Goal: Task Accomplishment & Management: Use online tool/utility

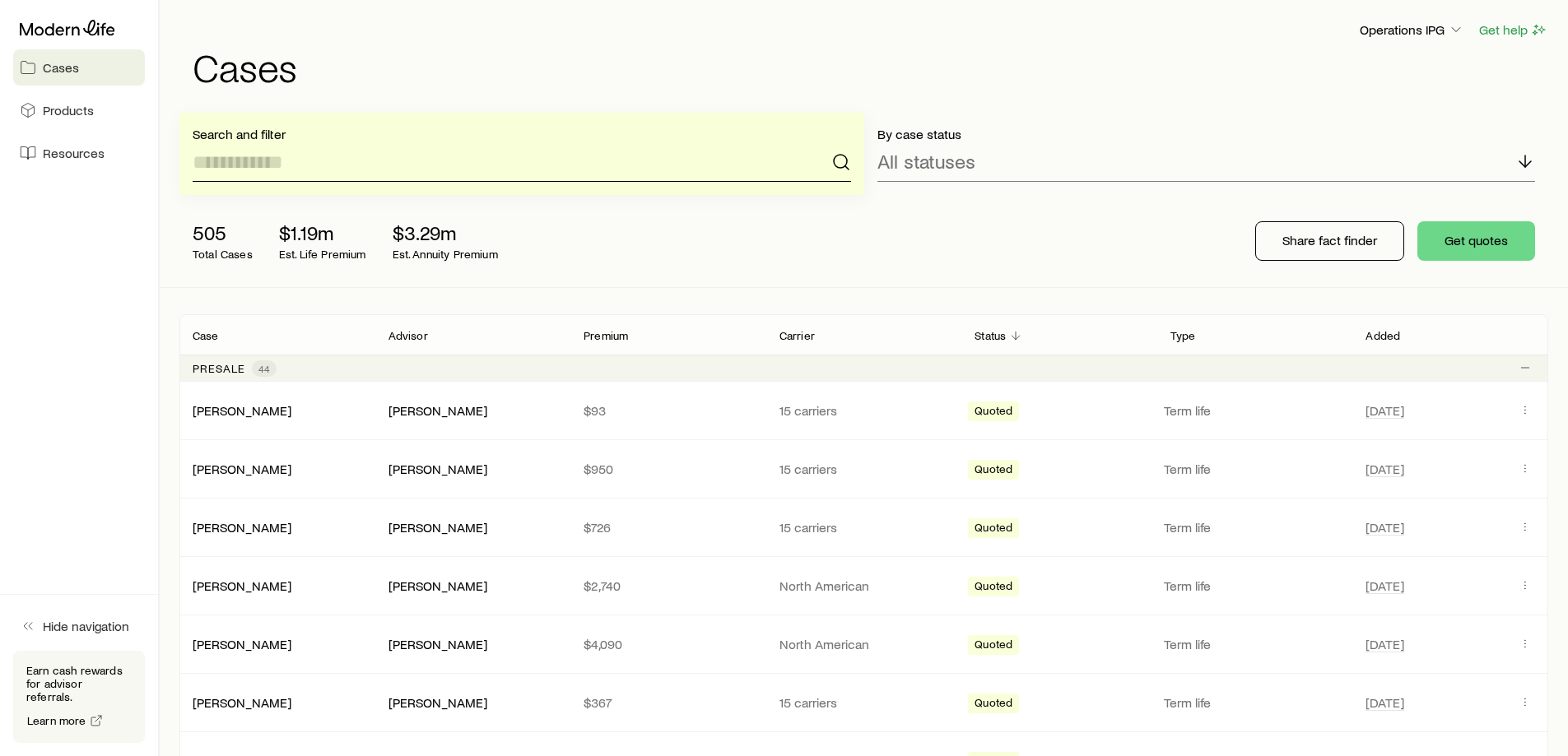
click at [343, 162] on input at bounding box center [521, 162] width 658 height 40
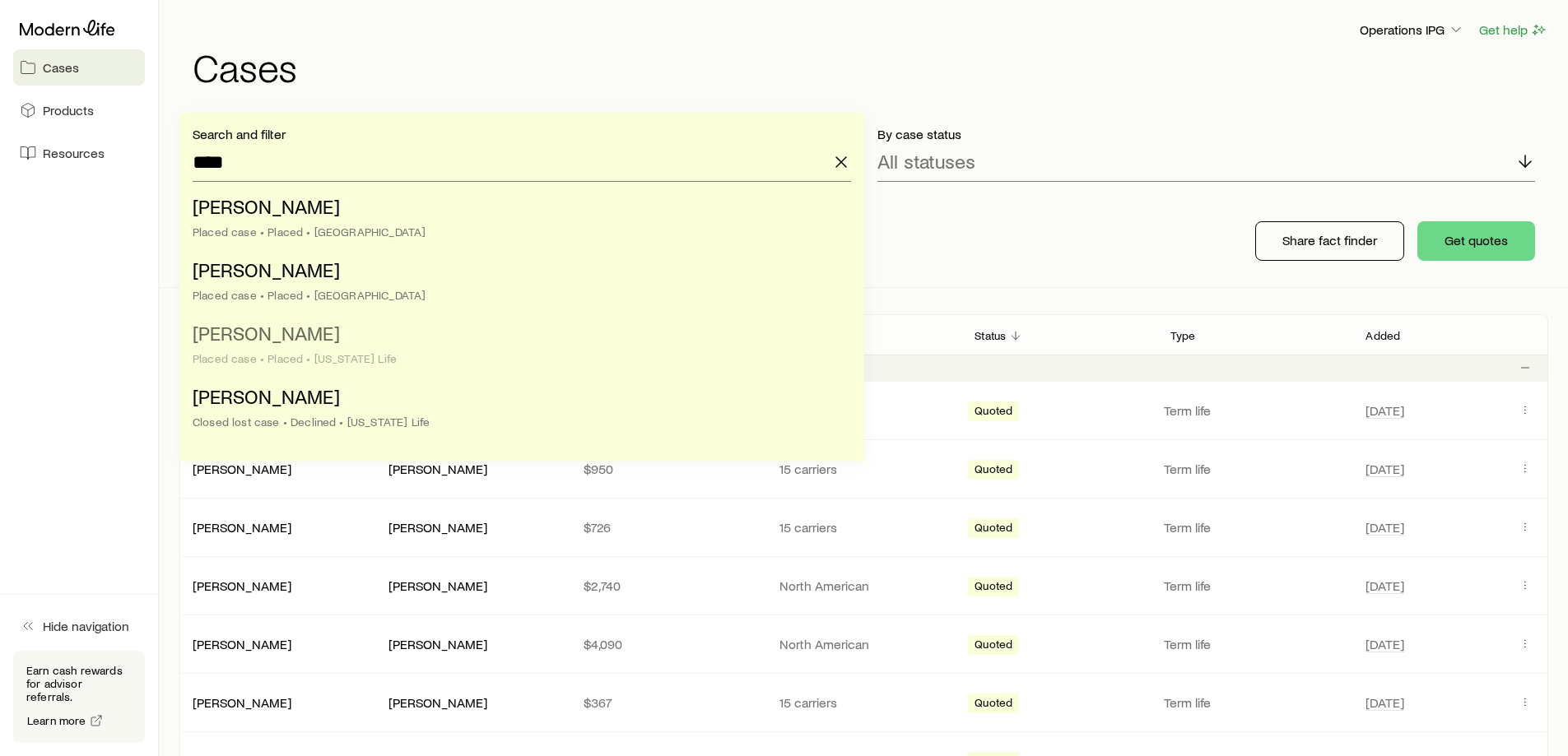
click at [395, 333] on li "Munsterman, Melvin Placed case • Placed • Minnesota Life" at bounding box center [517, 346] width 648 height 64
type input "**********"
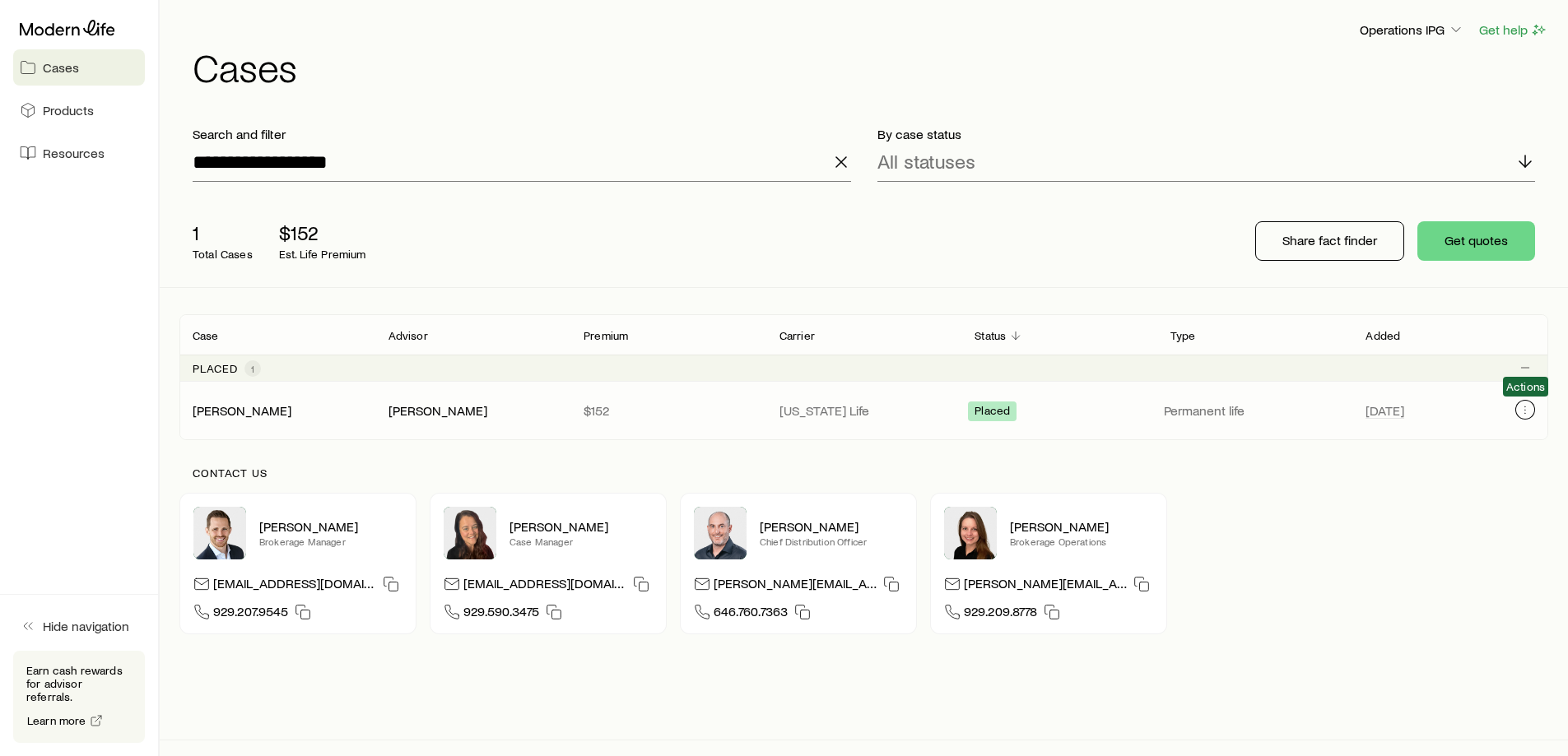
click at [1516, 412] on button "Client cases" at bounding box center [1525, 409] width 19 height 19
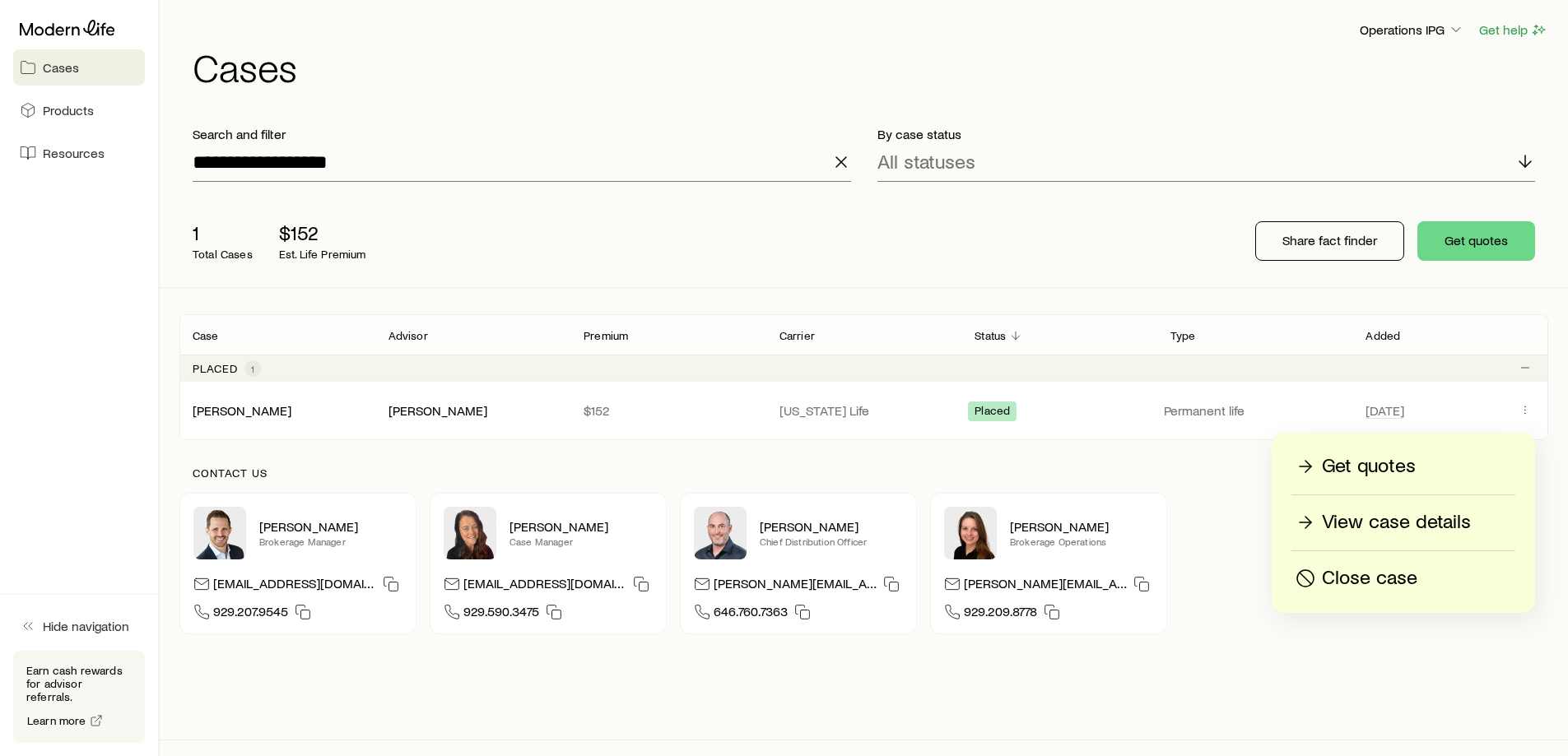
click at [1446, 525] on p "View case details" at bounding box center [1396, 522] width 149 height 27
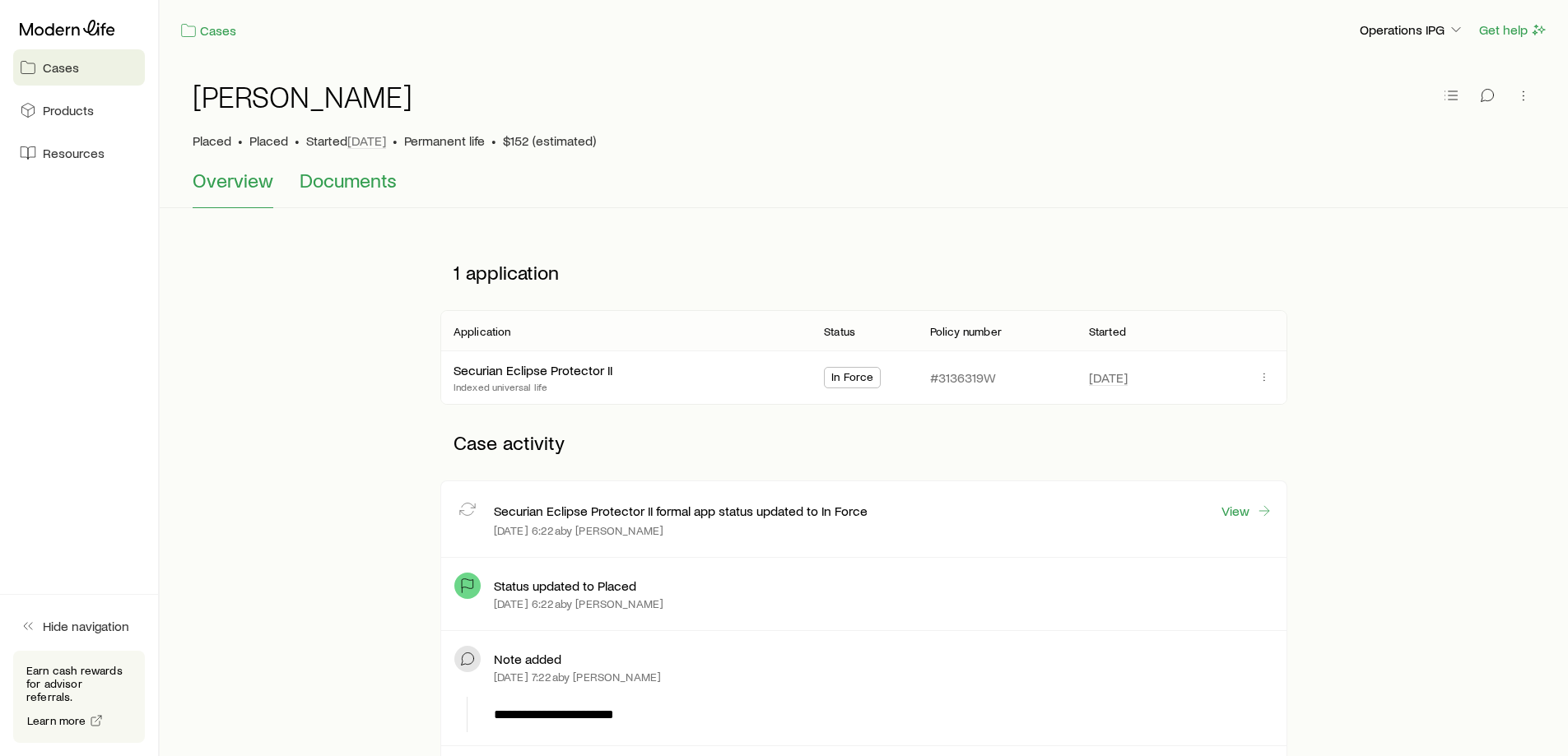
click at [359, 193] on button "Documents" at bounding box center [347, 188] width 97 height 40
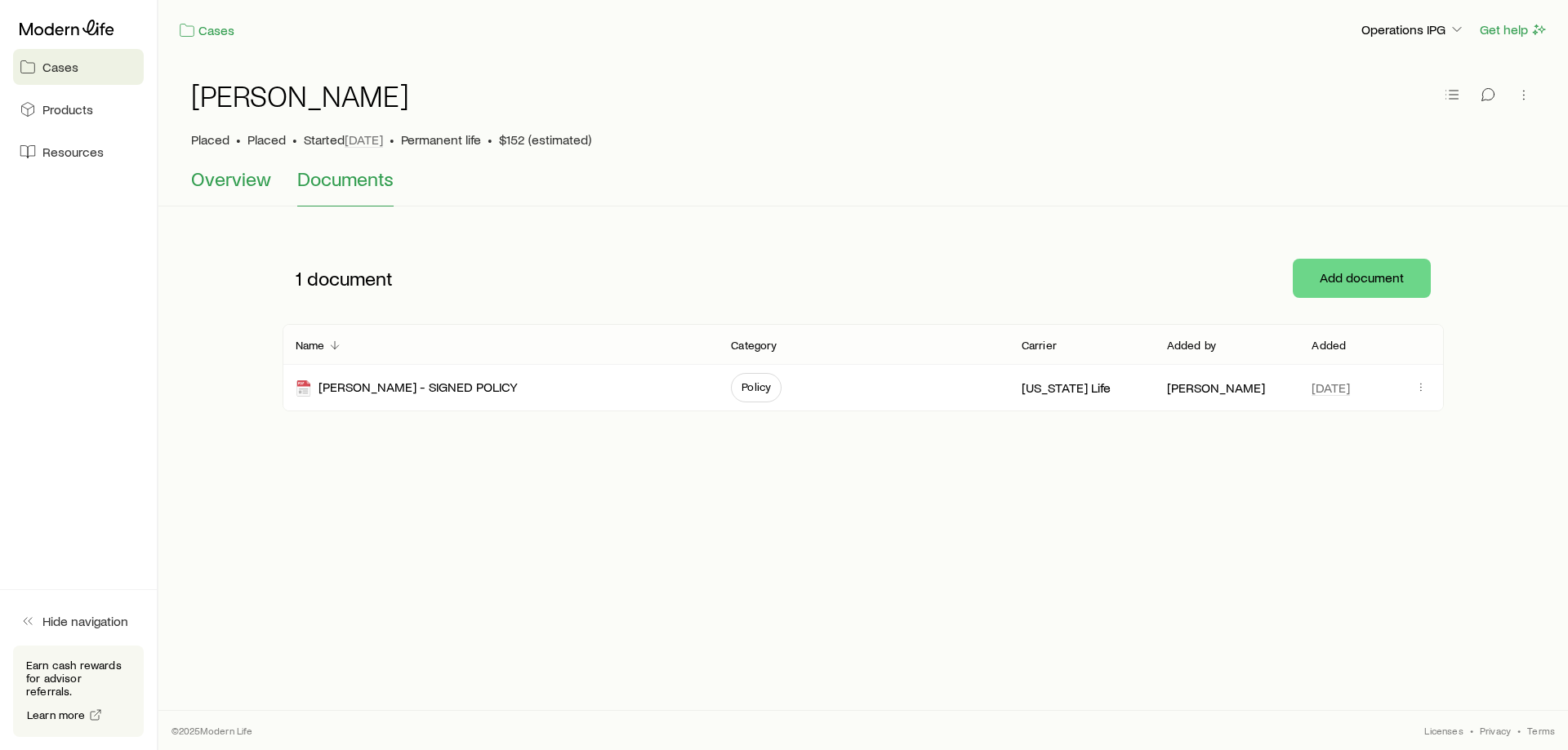
click at [203, 190] on button "Overview" at bounding box center [231, 186] width 80 height 39
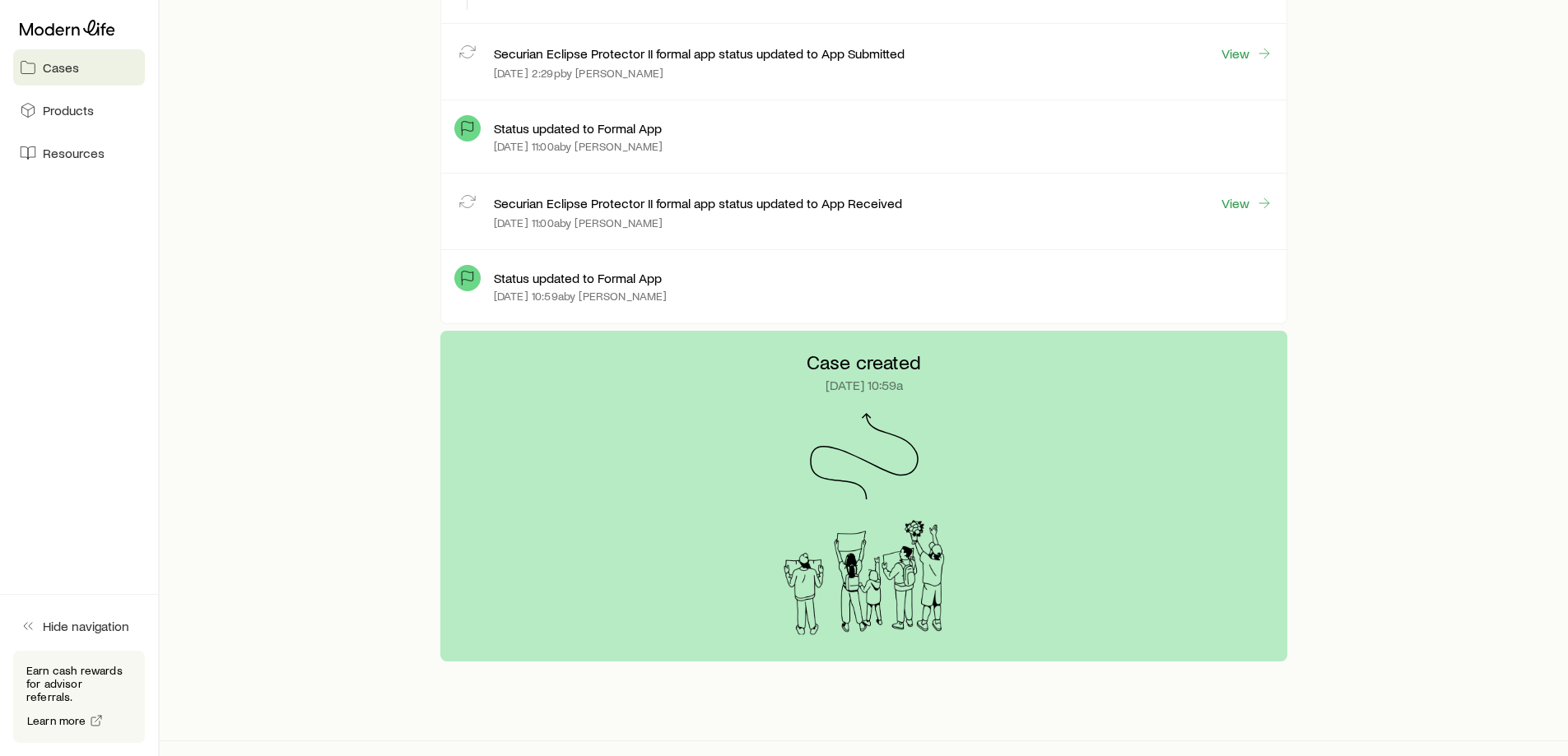
scroll to position [1895, 0]
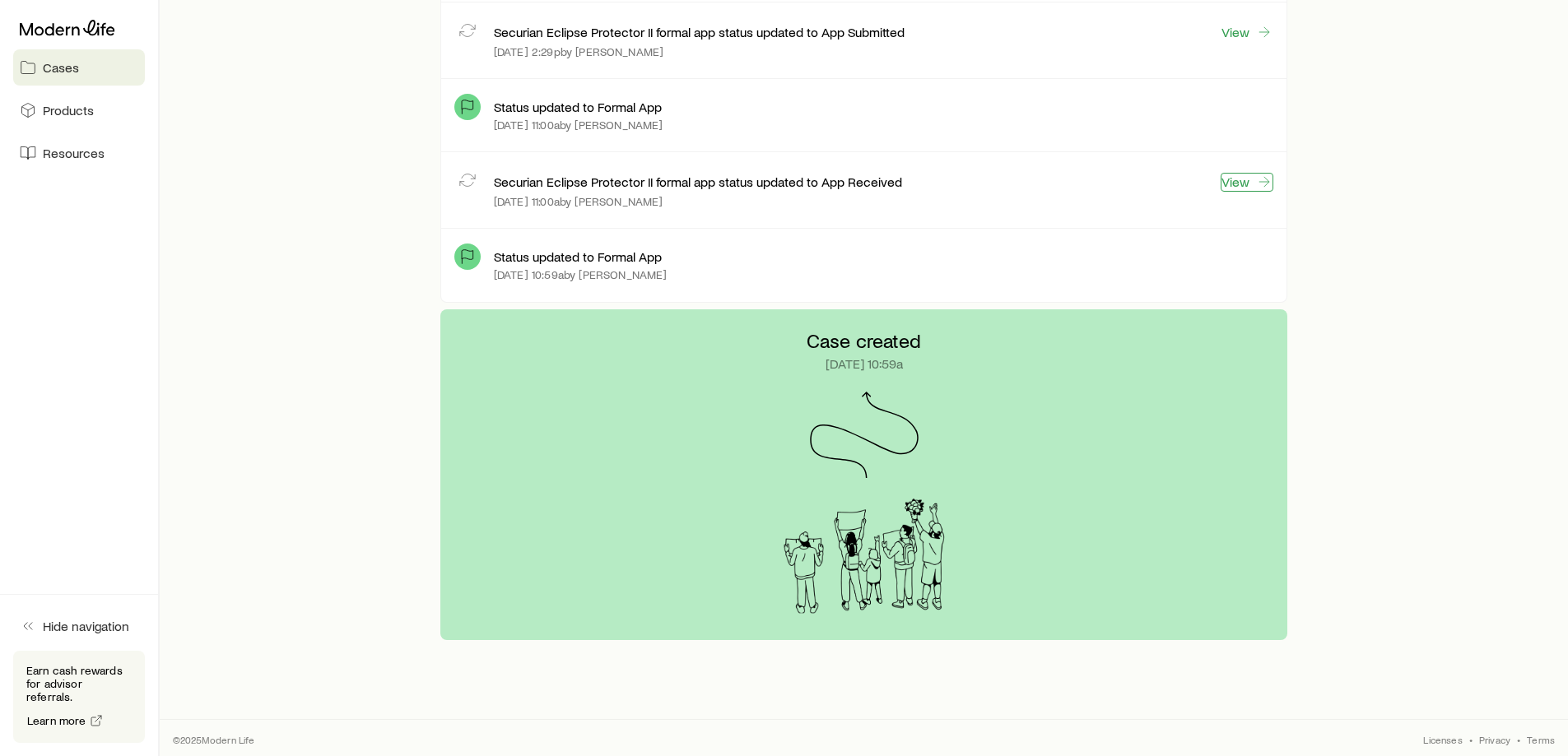
click at [1237, 180] on link "View" at bounding box center [1247, 182] width 52 height 19
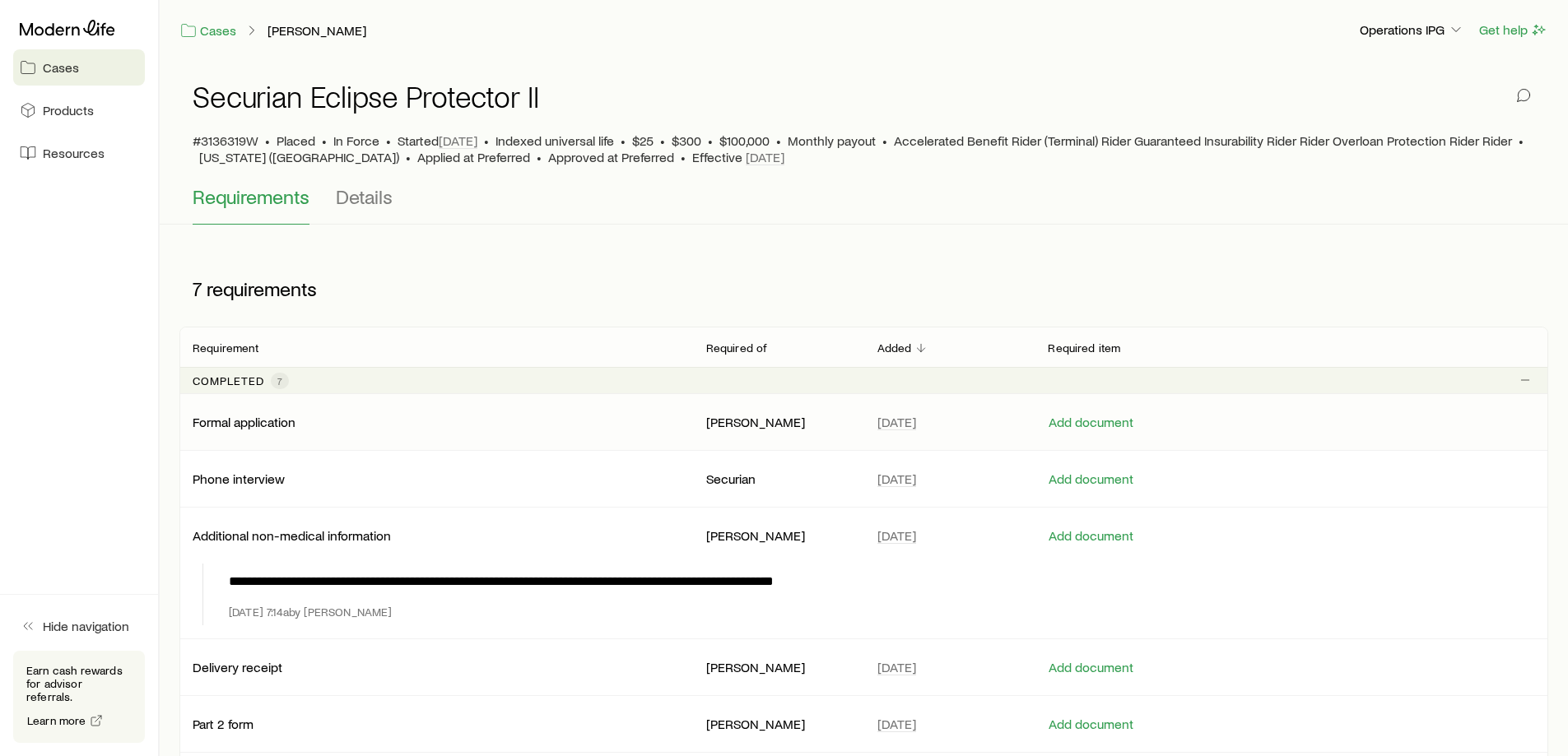
click at [227, 423] on p "Formal application" at bounding box center [244, 423] width 103 height 17
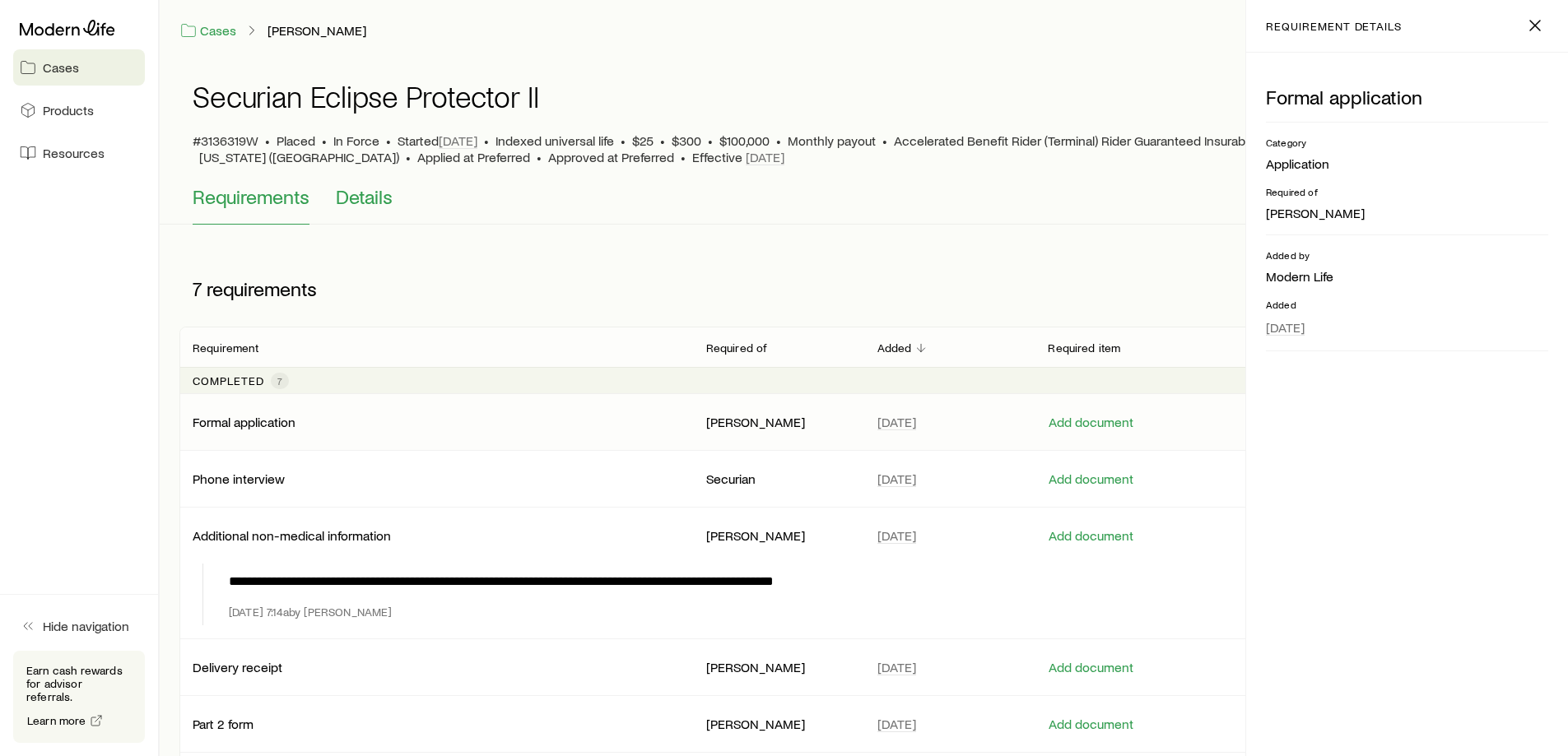
click at [384, 205] on span "Details" at bounding box center [365, 196] width 57 height 23
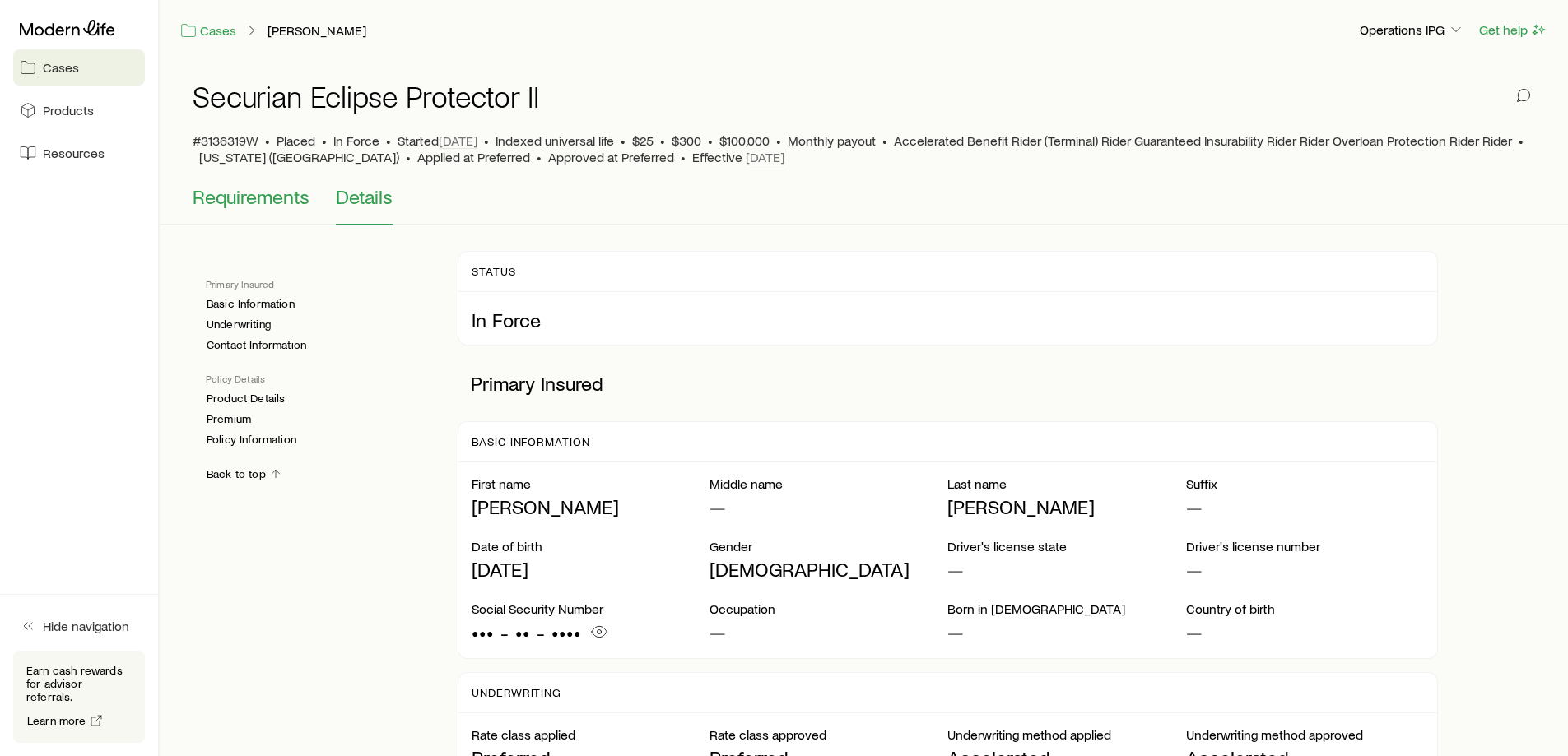
click at [226, 210] on button "Requirements" at bounding box center [250, 204] width 117 height 40
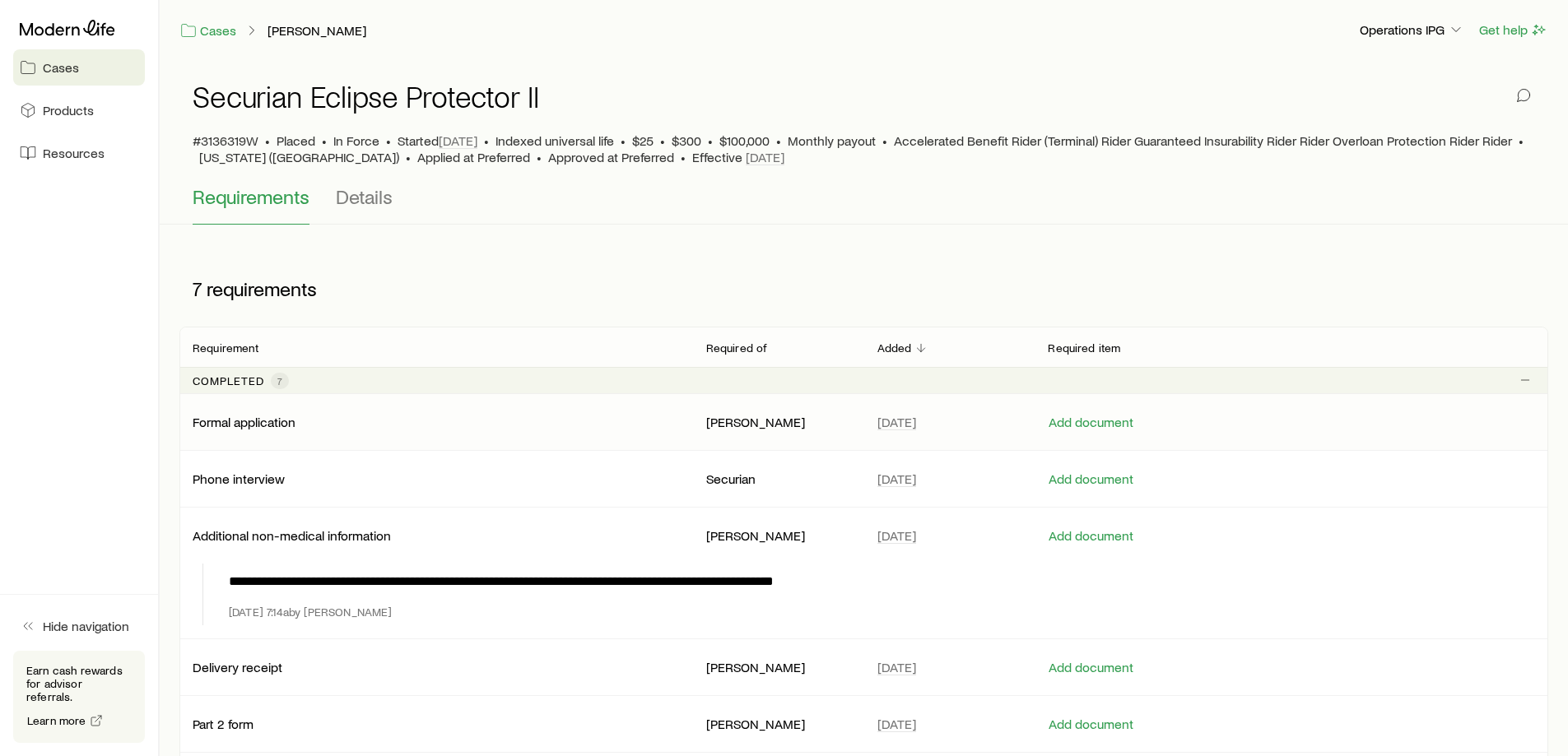
click at [524, 425] on div "Formal application" at bounding box center [436, 423] width 487 height 17
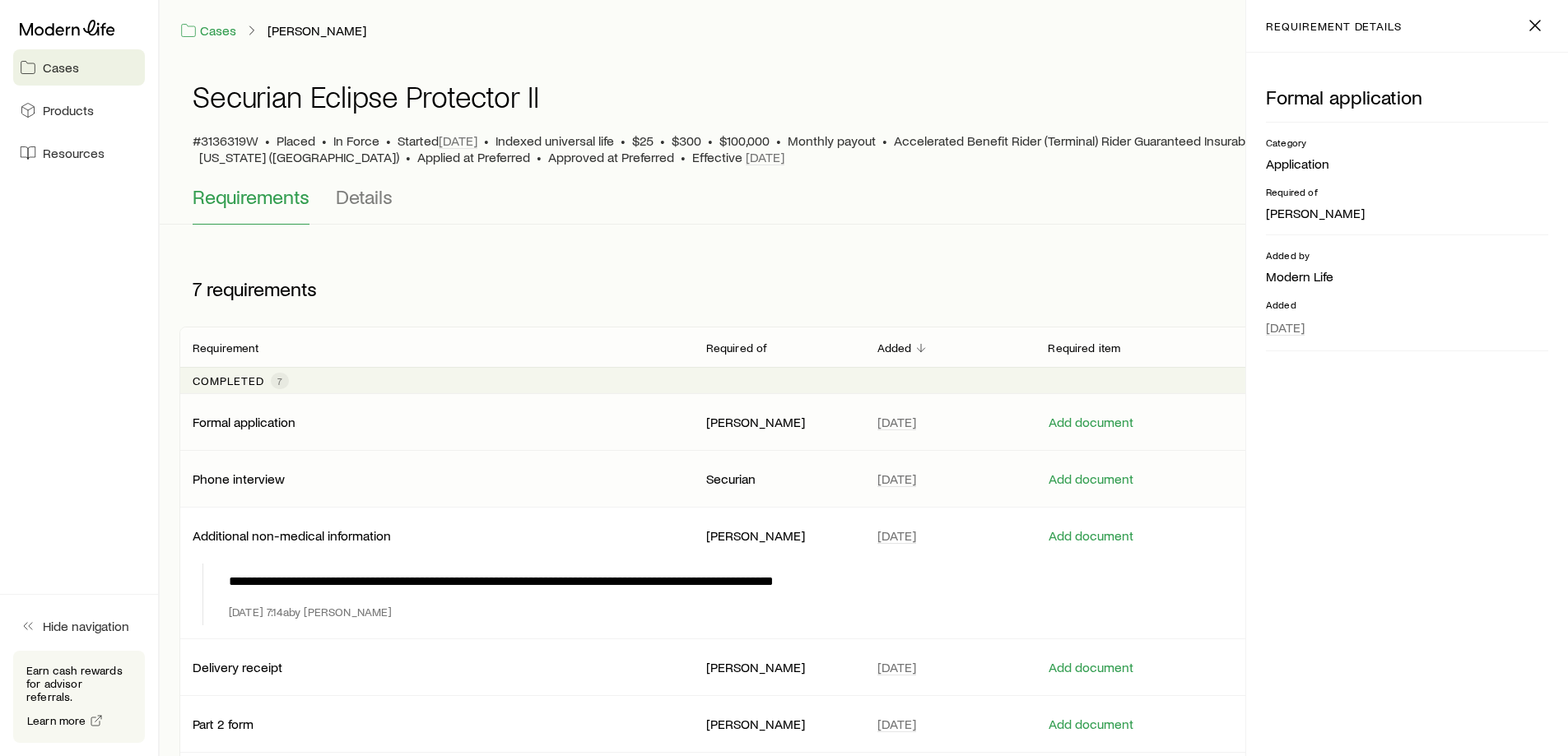
click at [499, 459] on div "Phone interview Securian Sep 15, 2023 Add document" at bounding box center [864, 479] width 1368 height 56
click at [527, 524] on div "Additional non-medical information Aaron Brandt Sep 21, 2023 Add document" at bounding box center [864, 535] width 1368 height 56
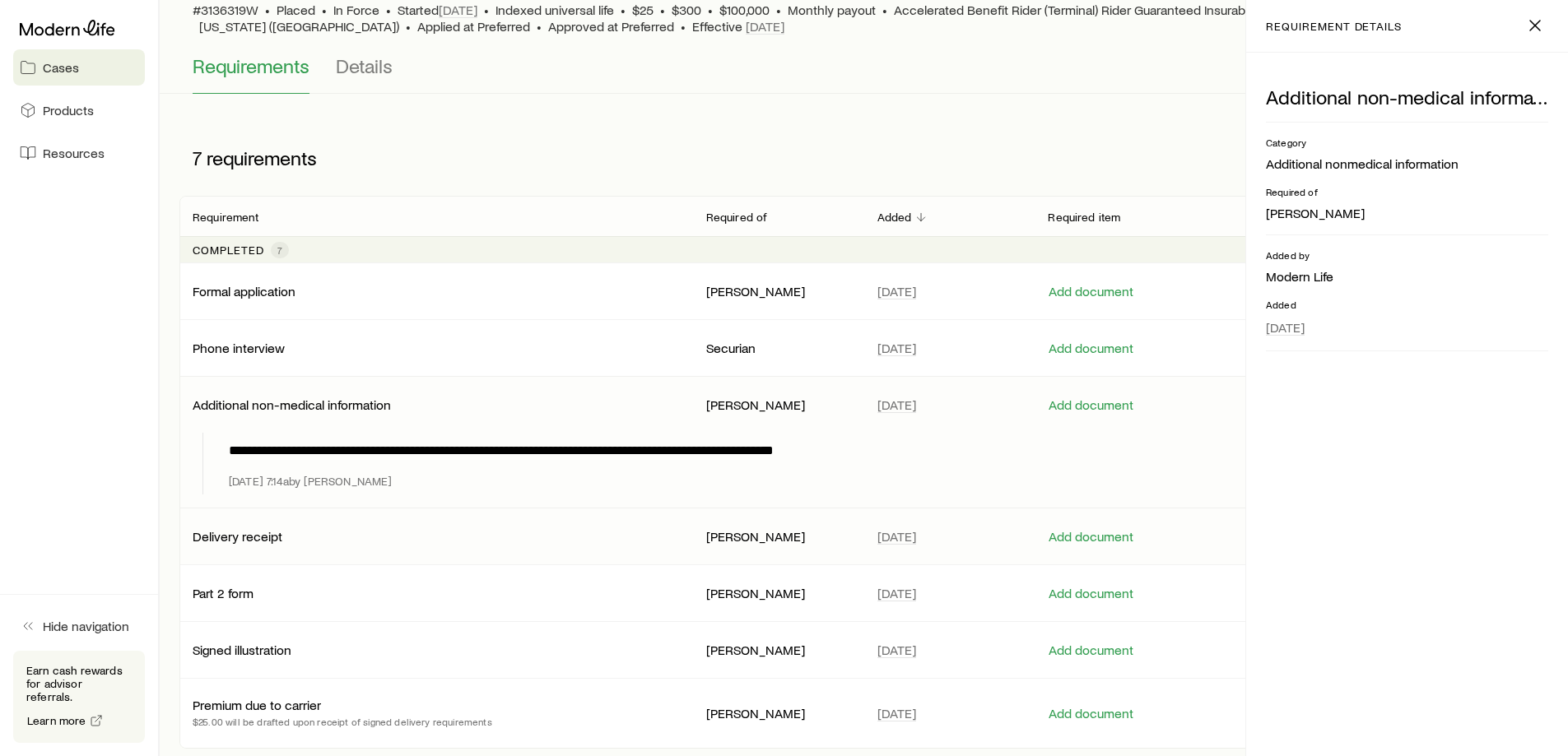
scroll to position [165, 0]
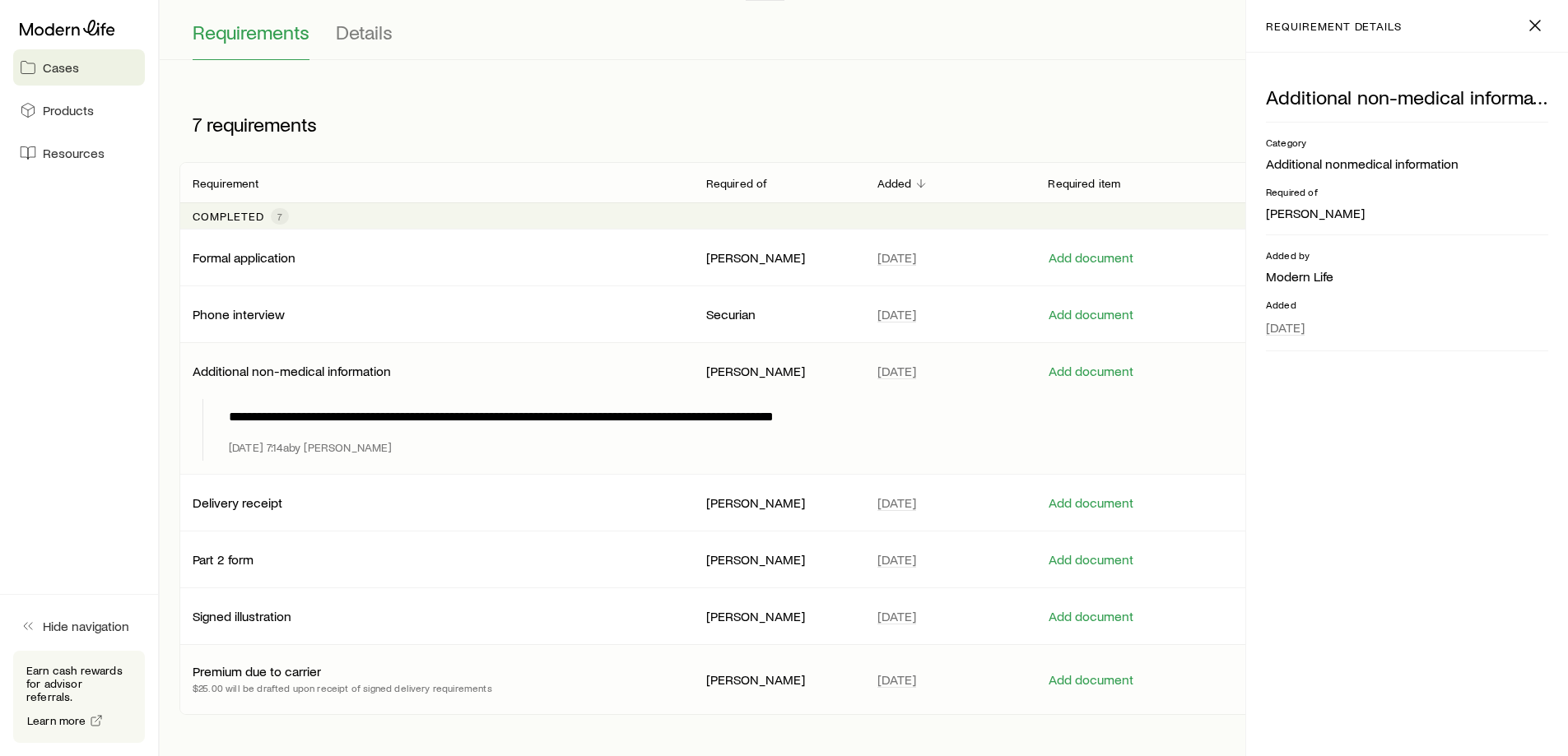
click at [521, 675] on div "Premium due to carrier $25.00 will be drafted upon receipt of signed delivery r…" at bounding box center [436, 680] width 487 height 33
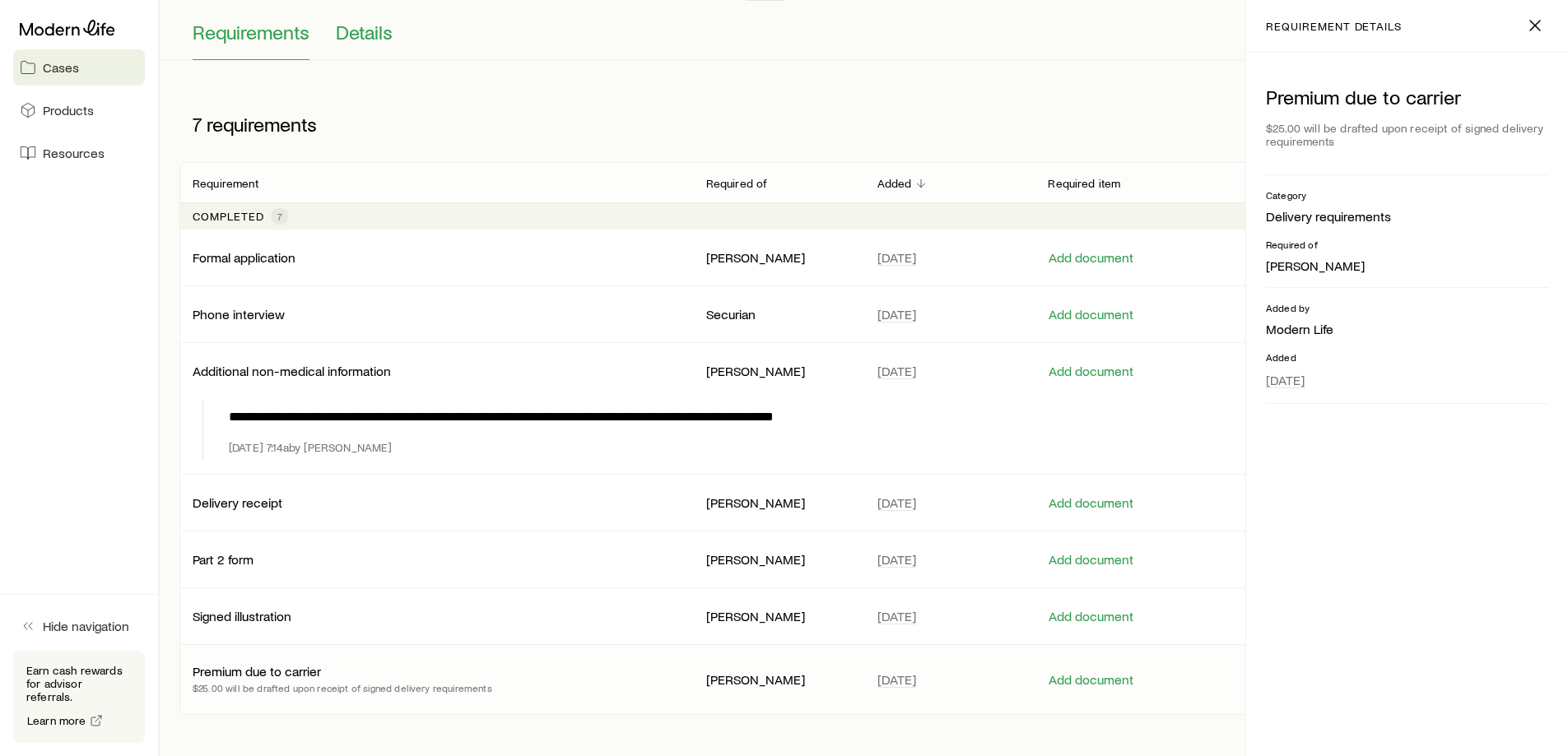
click at [388, 31] on span "Details" at bounding box center [365, 31] width 57 height 23
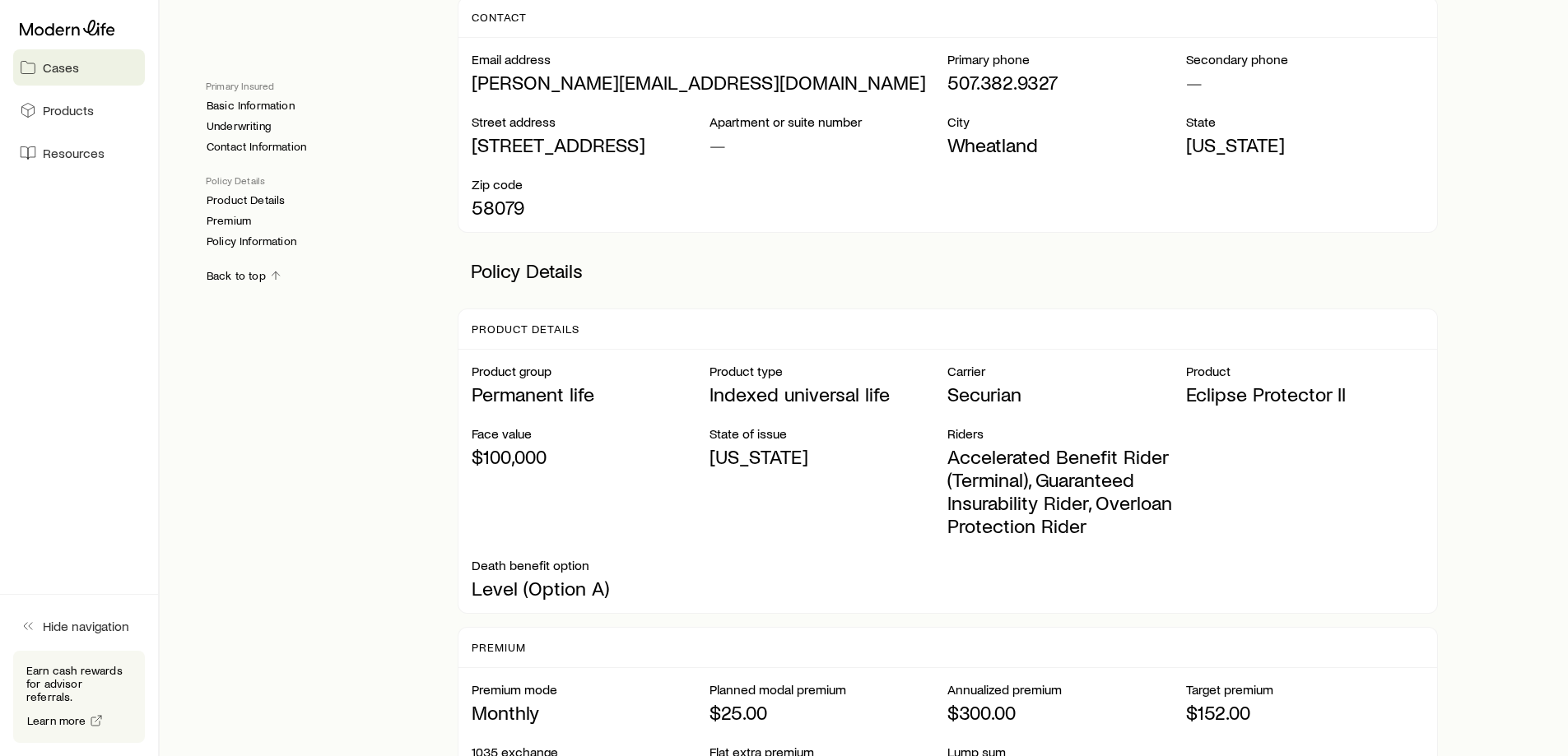
scroll to position [823, 0]
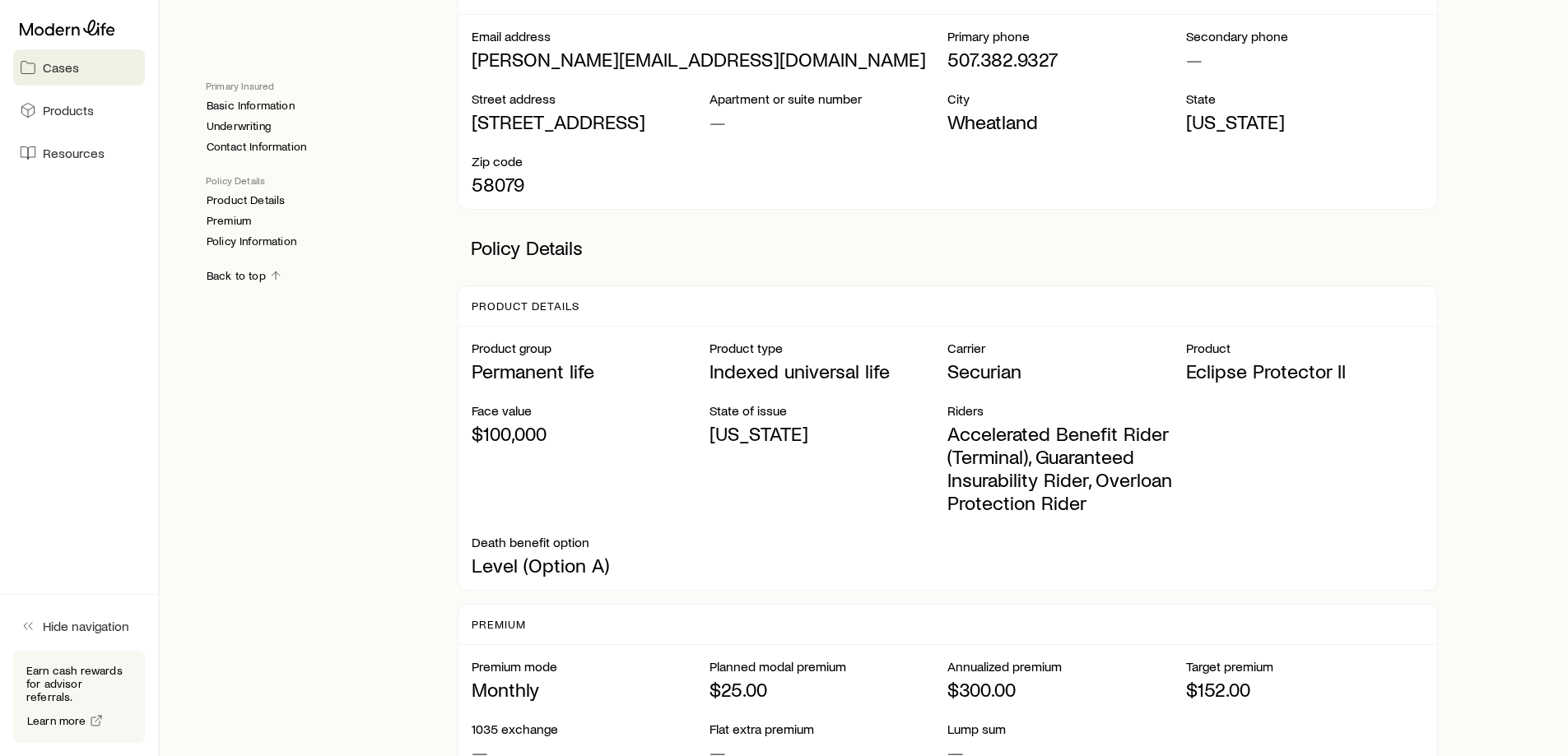
click at [71, 73] on span "Cases" at bounding box center [60, 67] width 36 height 17
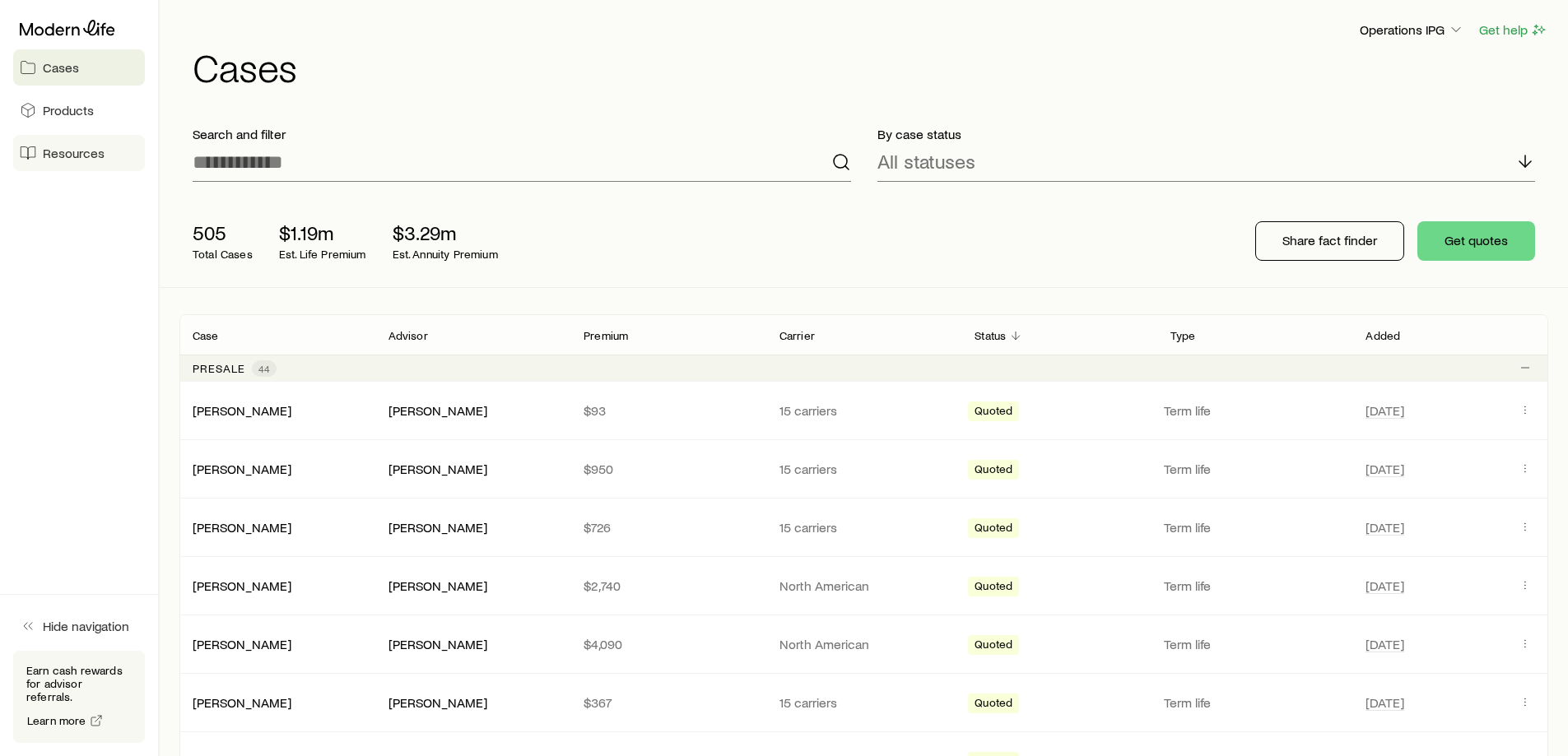
click at [83, 155] on span "Resources" at bounding box center [73, 153] width 62 height 17
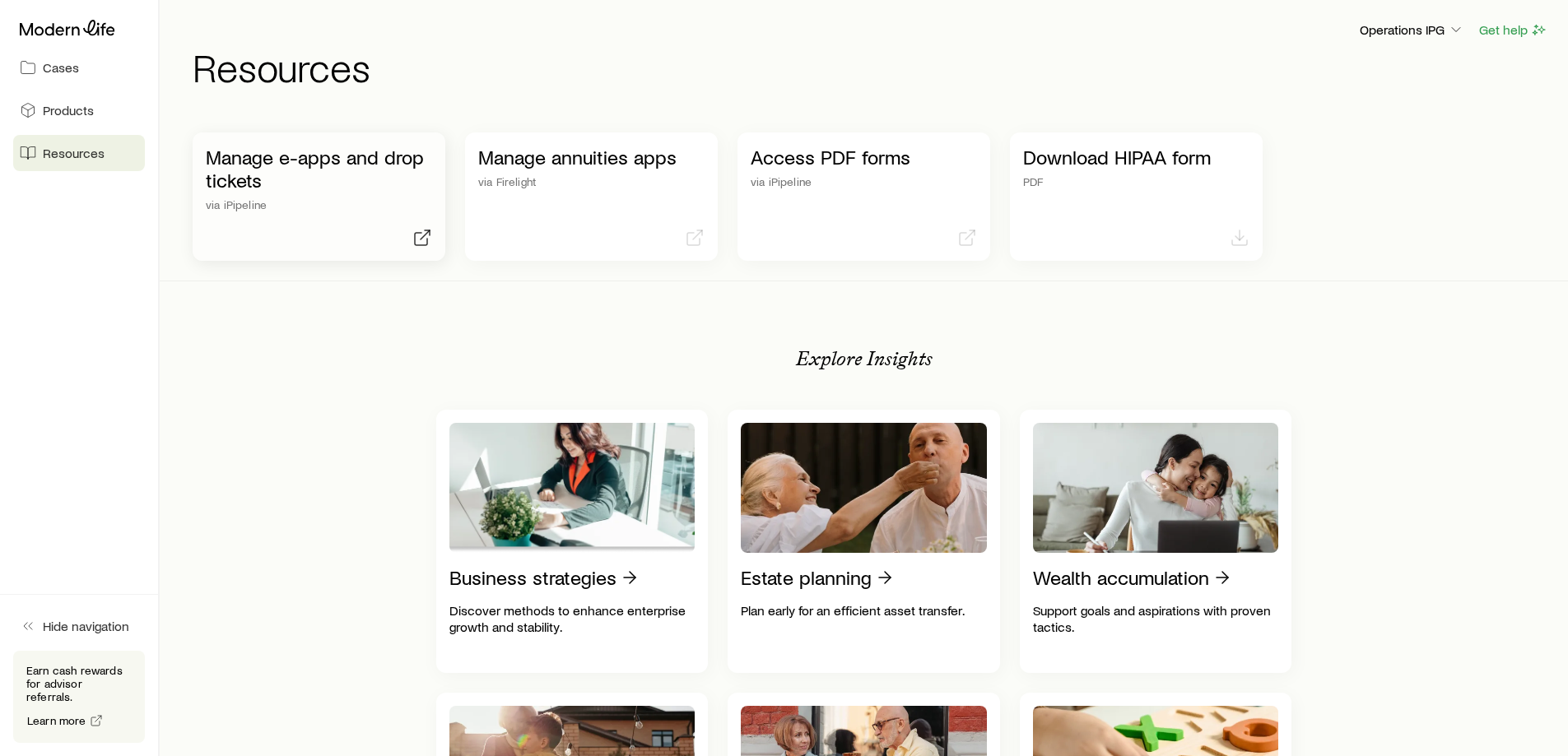
click at [375, 188] on p "Manage e-apps and drop tickets" at bounding box center [319, 169] width 226 height 46
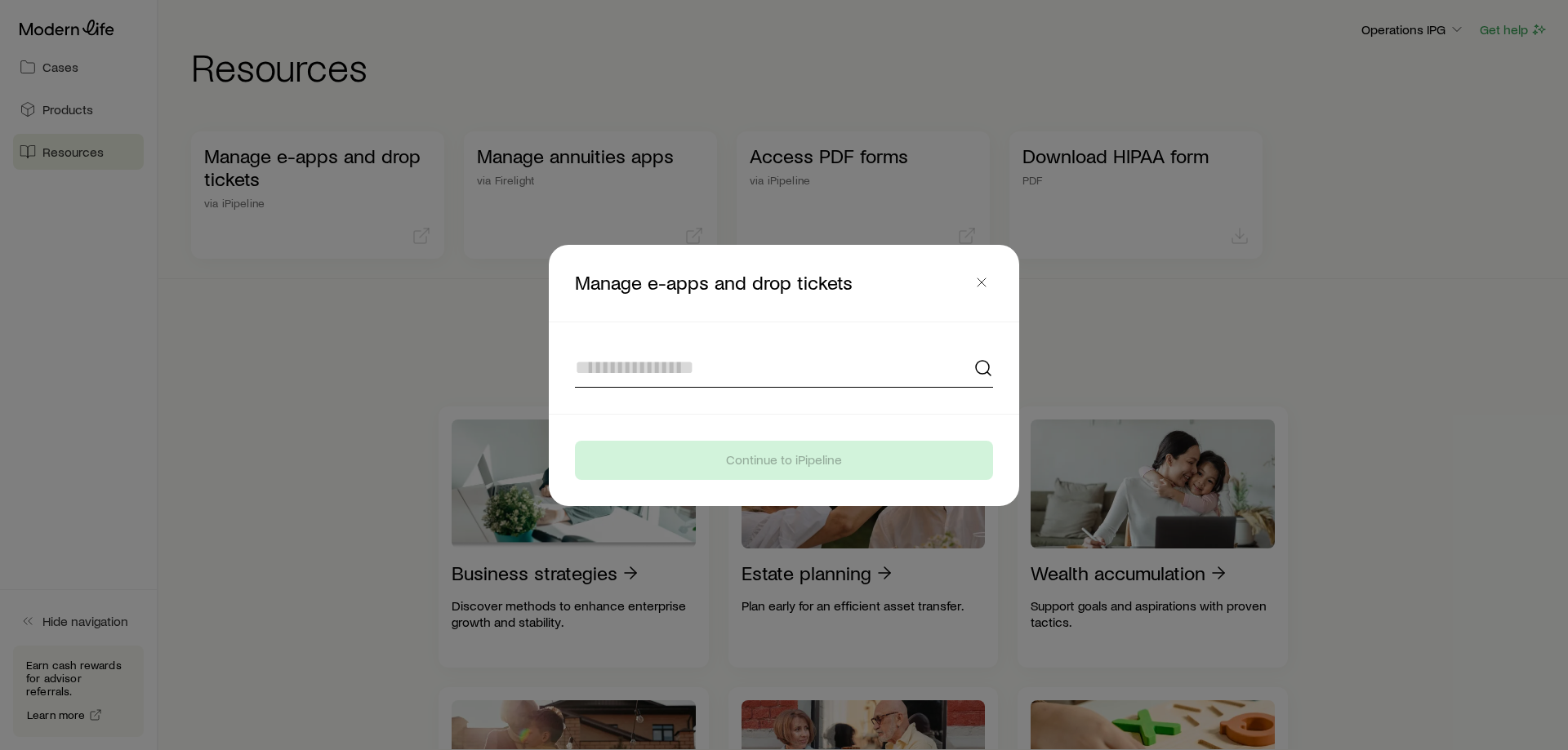
click at [653, 372] on input at bounding box center [784, 368] width 418 height 39
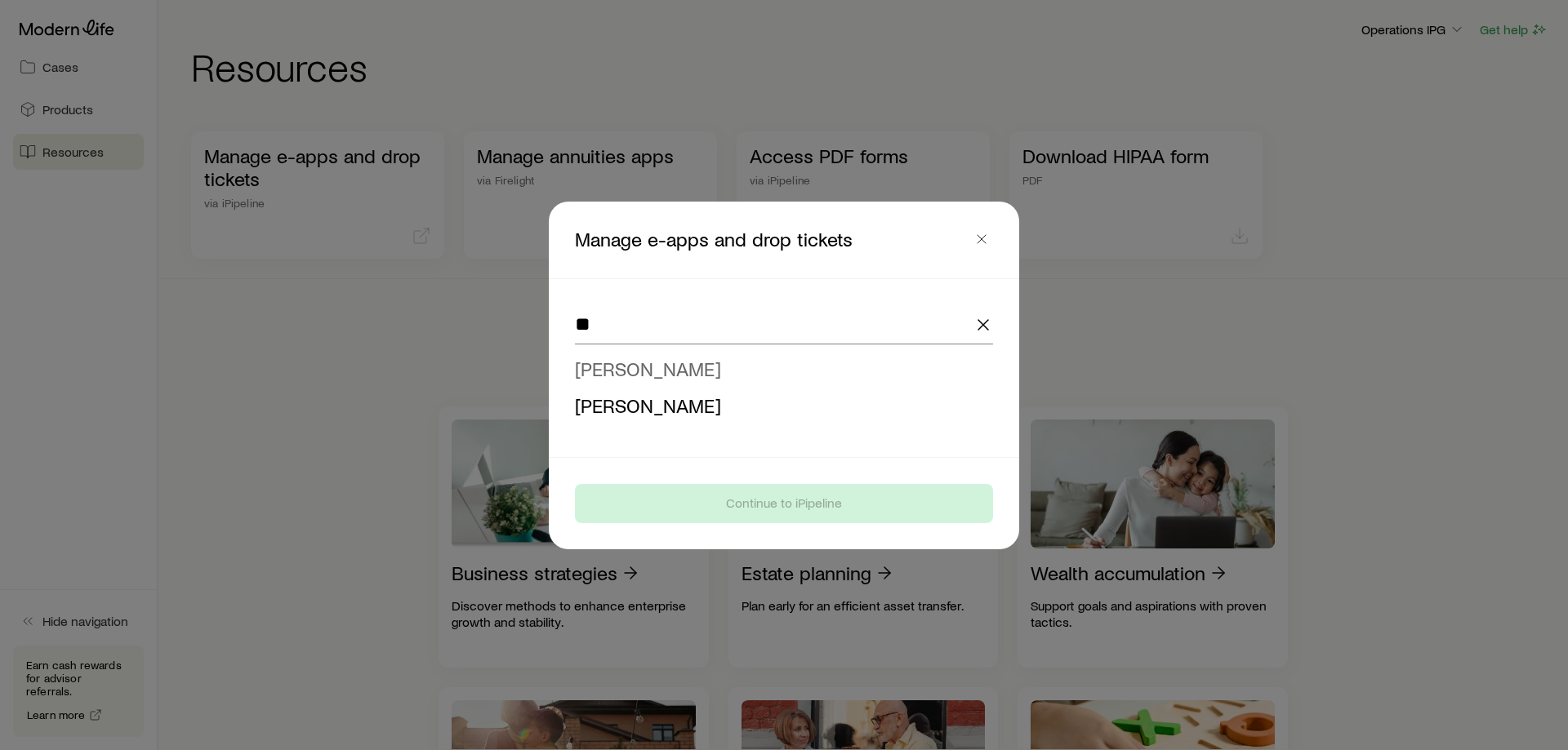
click at [673, 366] on span "[PERSON_NAME]" at bounding box center [648, 369] width 146 height 24
type input "**********"
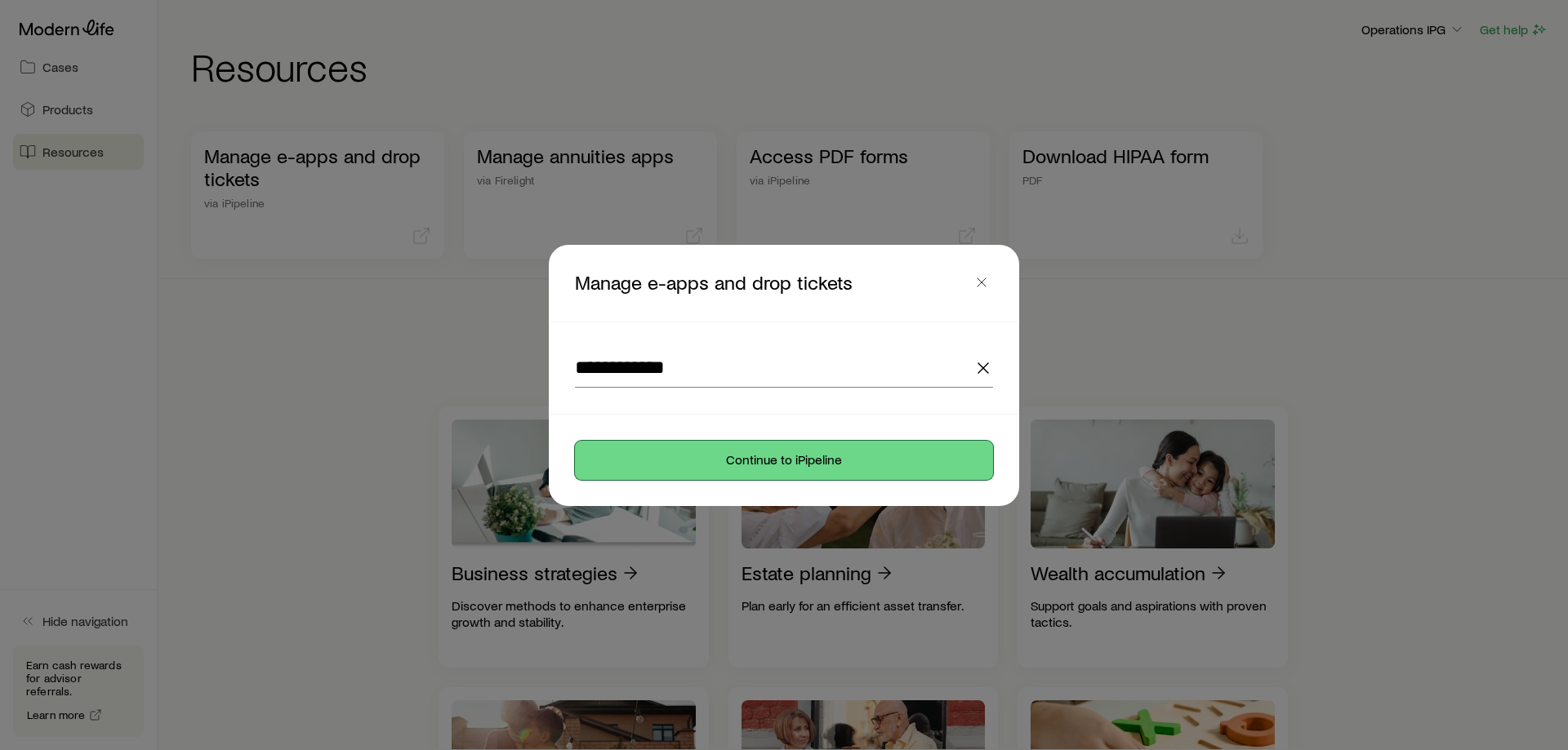
click at [660, 471] on button "Continue to iPipeline" at bounding box center [784, 460] width 418 height 39
